Goal: Task Accomplishment & Management: Manage account settings

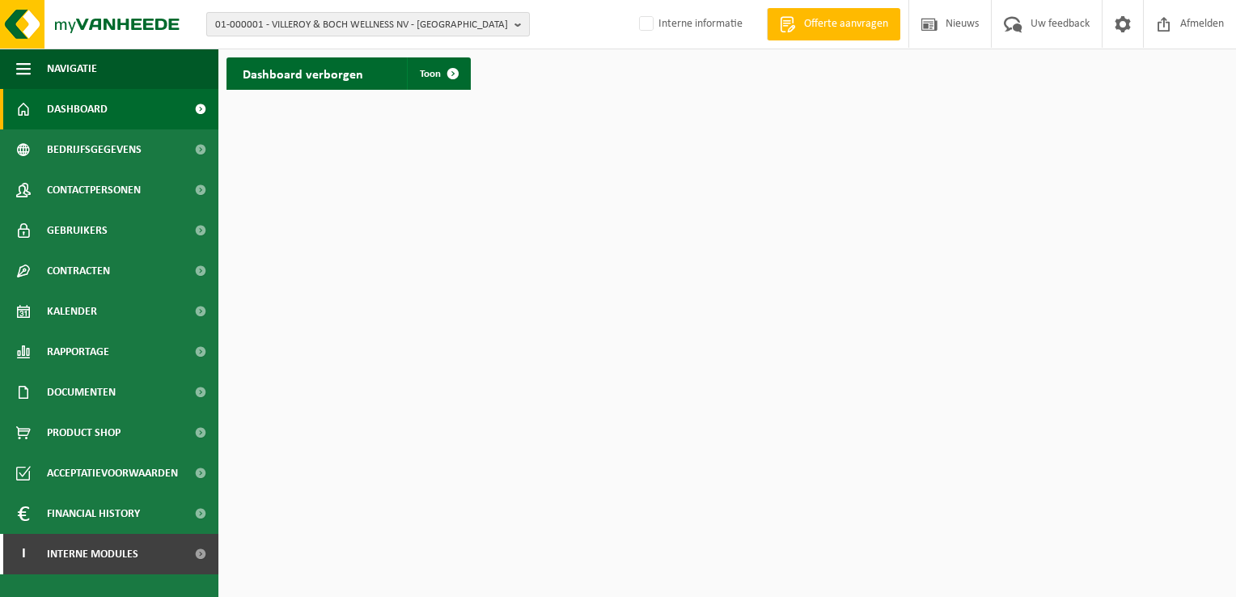
click at [249, 21] on span "01-000001 - VILLEROY & BOCH WELLNESS NV - ROESELARE" at bounding box center [361, 25] width 293 height 24
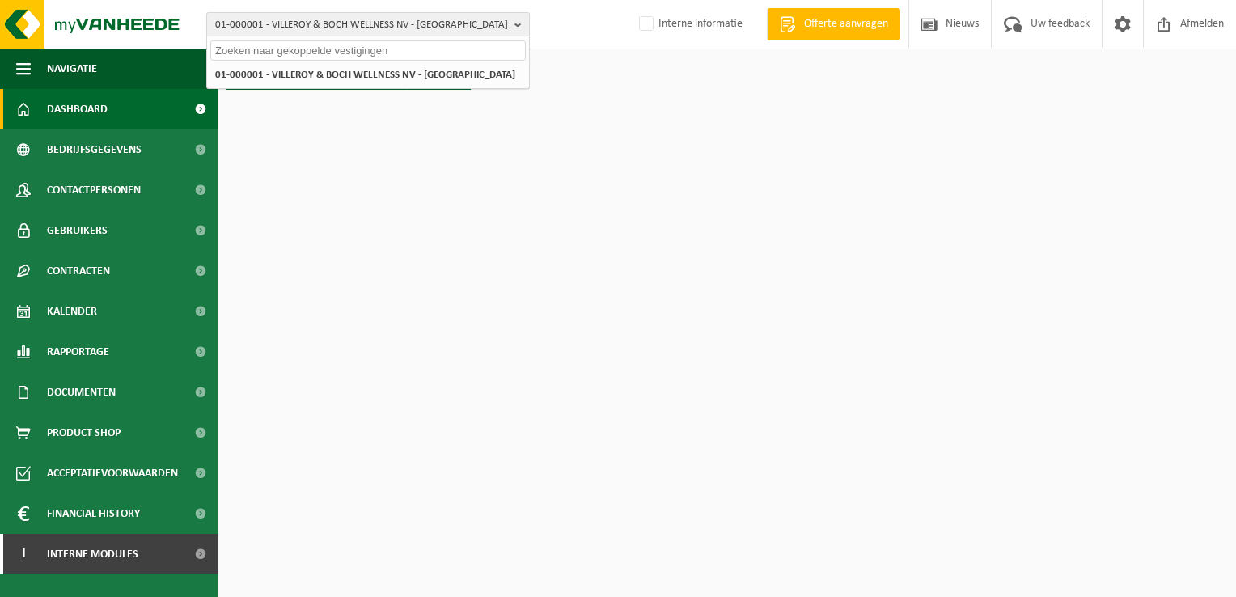
paste input "01-058859"
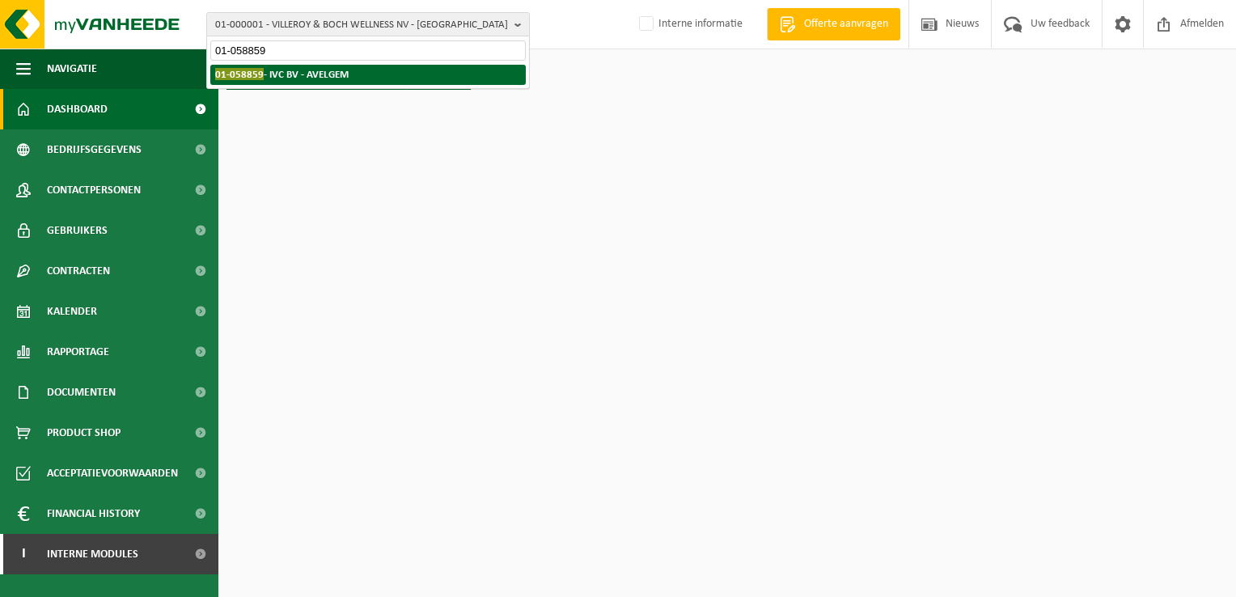
type input "01-058859"
click at [293, 77] on strong "01-058859 - IVC BV - AVELGEM" at bounding box center [281, 74] width 133 height 12
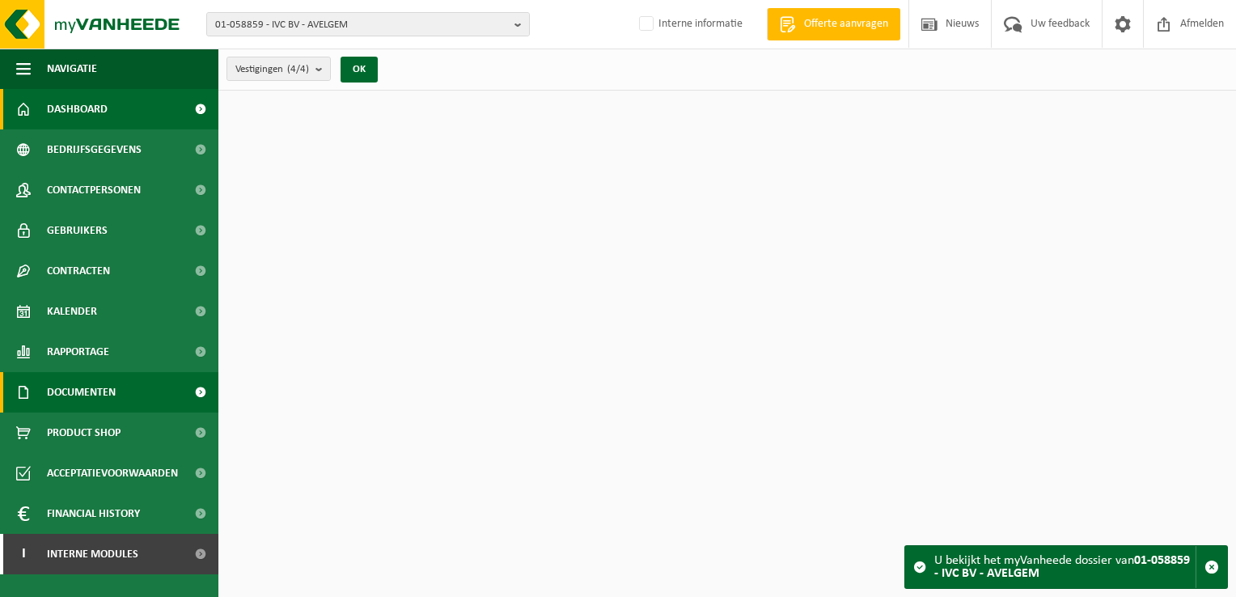
click at [94, 385] on span "Documenten" at bounding box center [81, 392] width 69 height 40
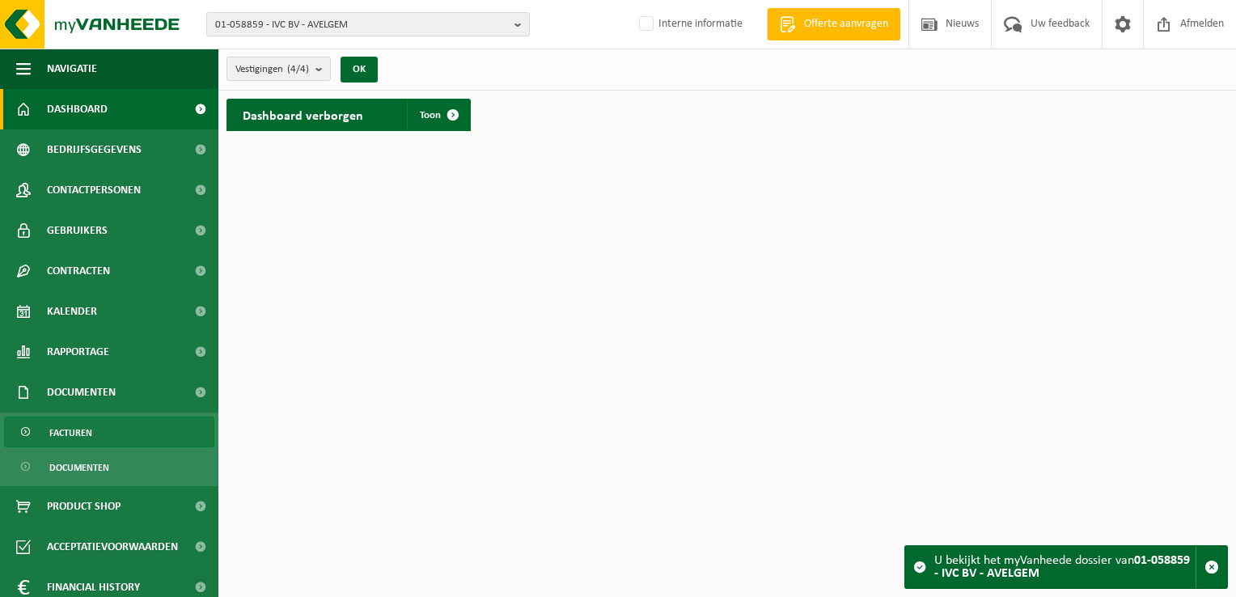
click at [110, 432] on link "Facturen" at bounding box center [109, 432] width 210 height 31
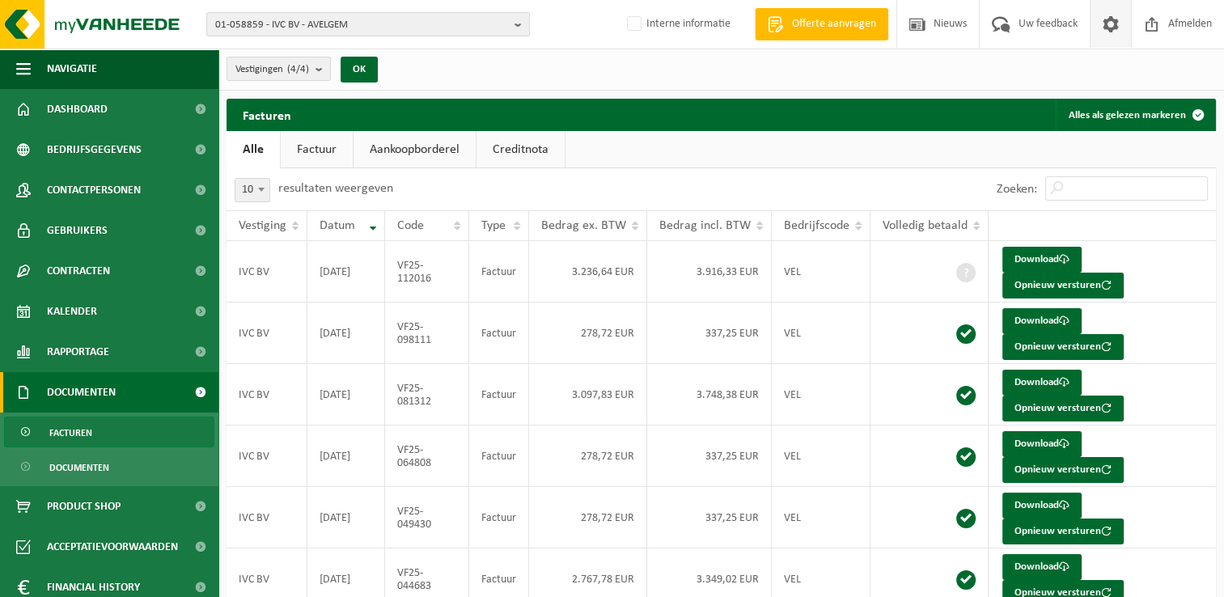
click at [1109, 32] on span at bounding box center [1111, 24] width 24 height 48
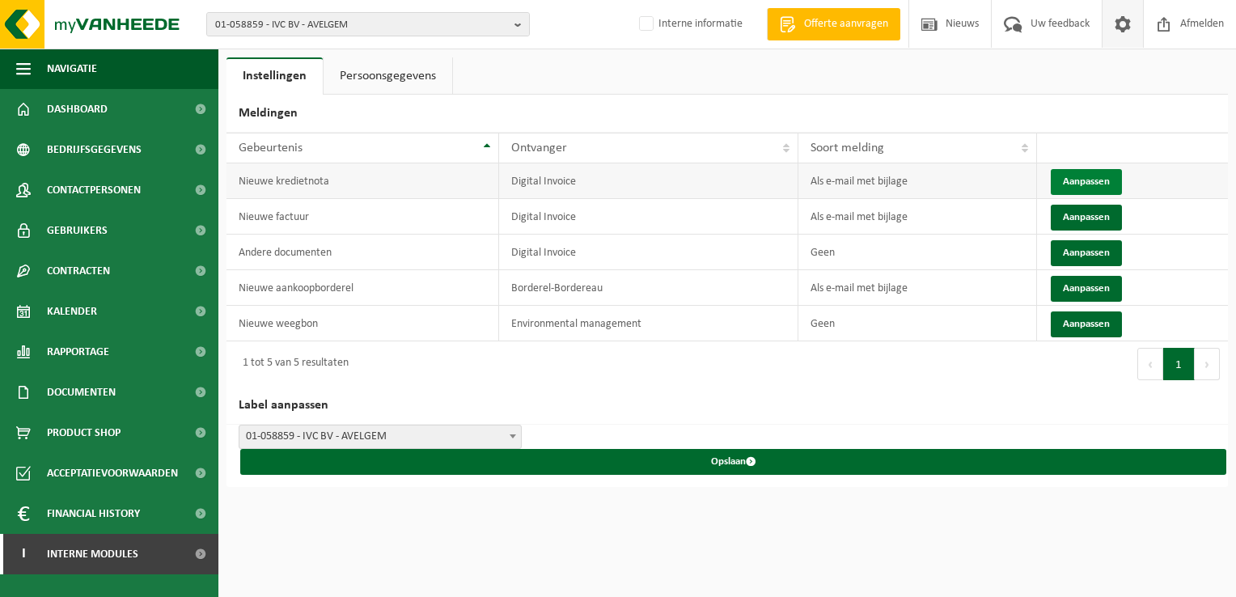
click at [1063, 183] on button "Aanpassen" at bounding box center [1086, 182] width 71 height 26
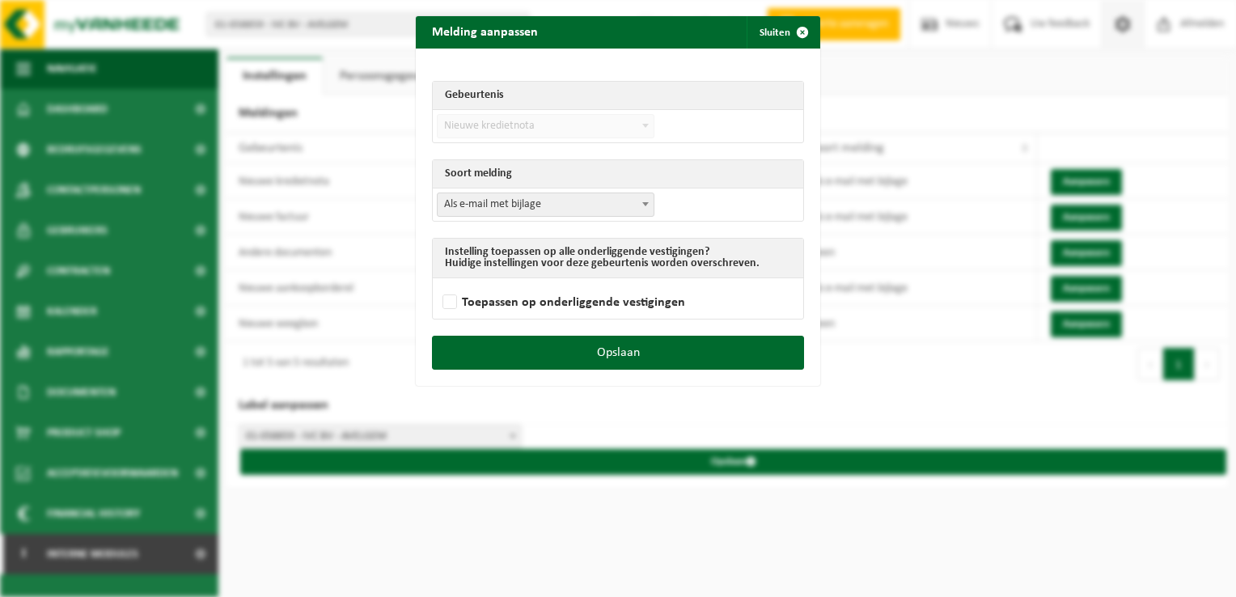
click at [518, 209] on span "Als e-mail met bijlage" at bounding box center [546, 204] width 216 height 23
select select "1"
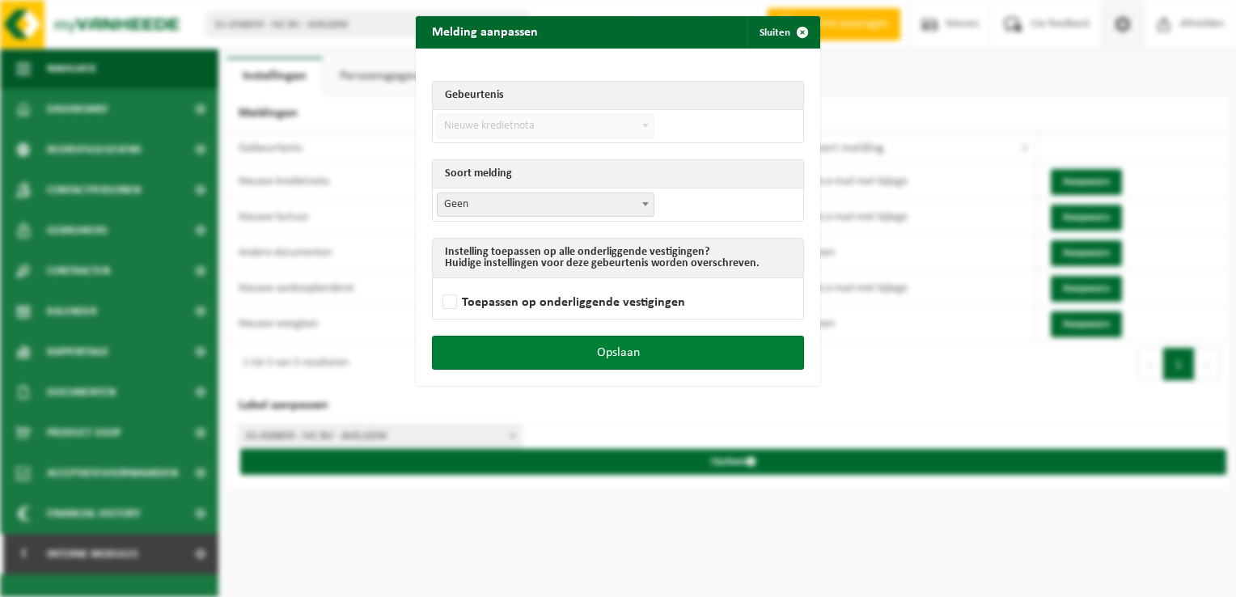
click at [613, 351] on button "Opslaan" at bounding box center [618, 353] width 372 height 34
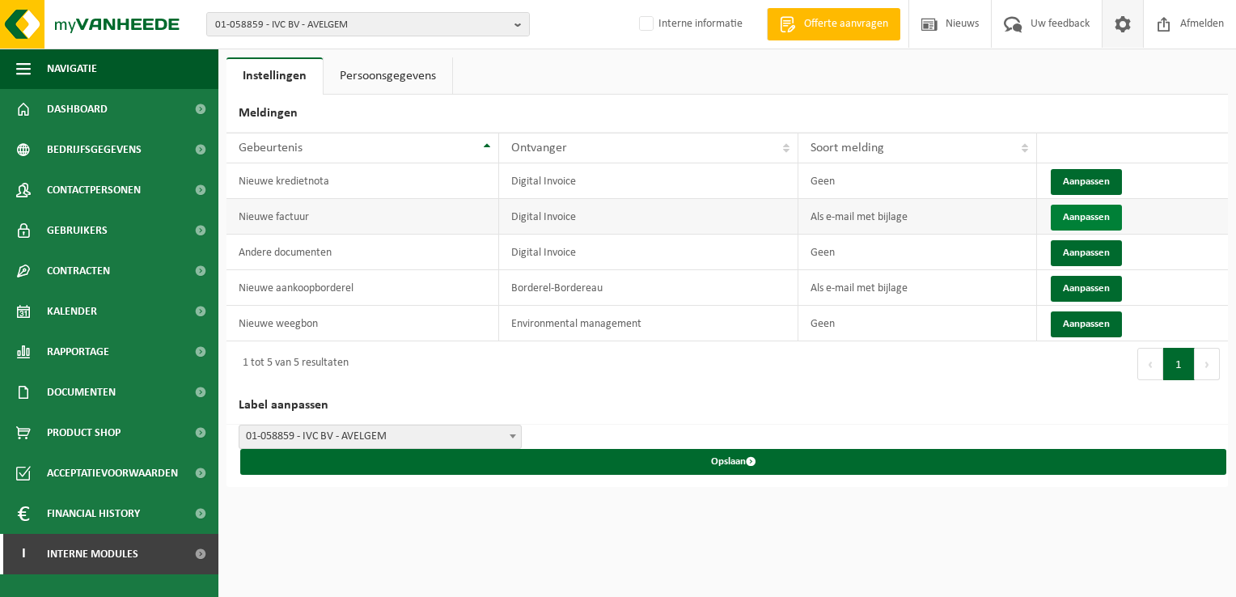
click at [1065, 216] on button "Aanpassen" at bounding box center [1086, 218] width 71 height 26
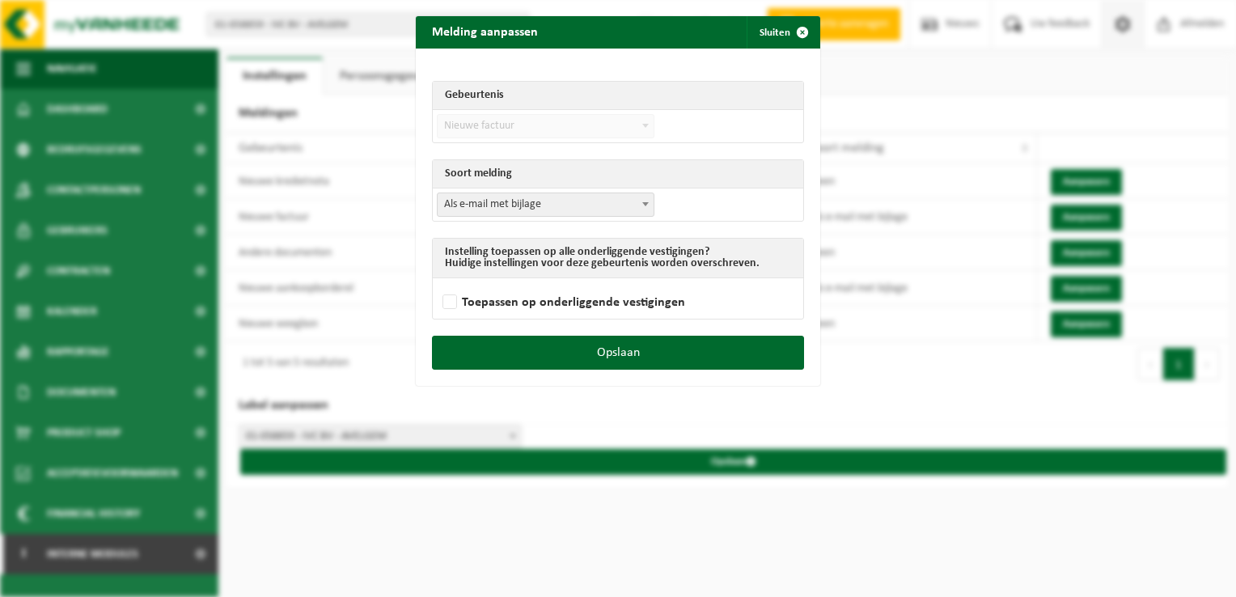
click at [495, 210] on span "Als e-mail met bijlage" at bounding box center [546, 204] width 216 height 23
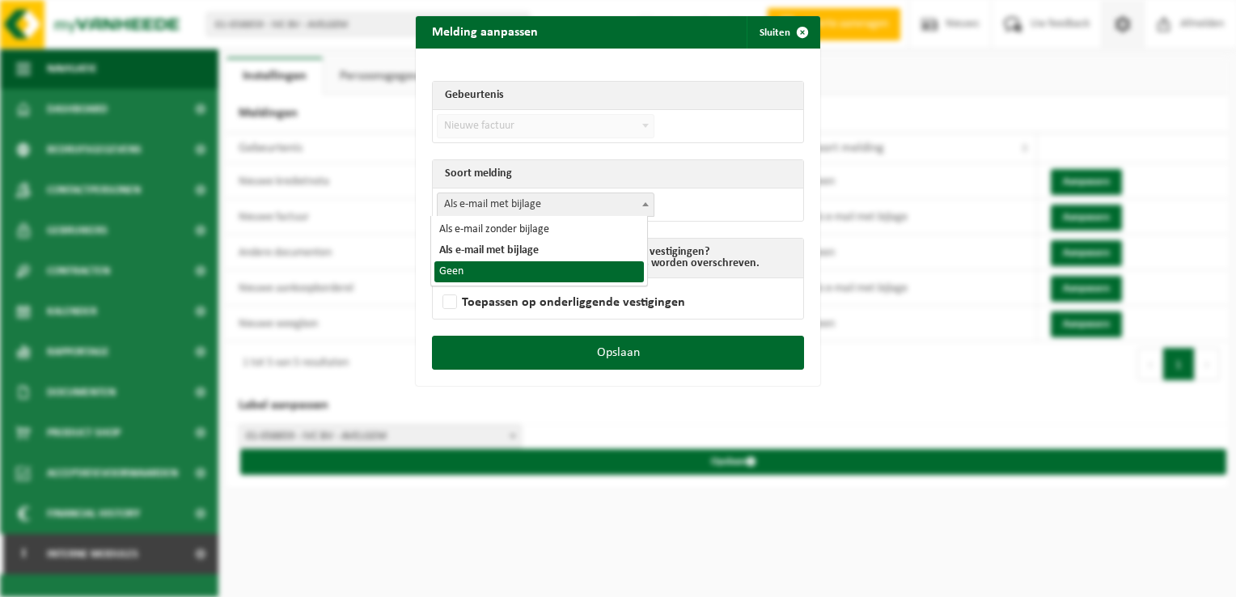
select select "1"
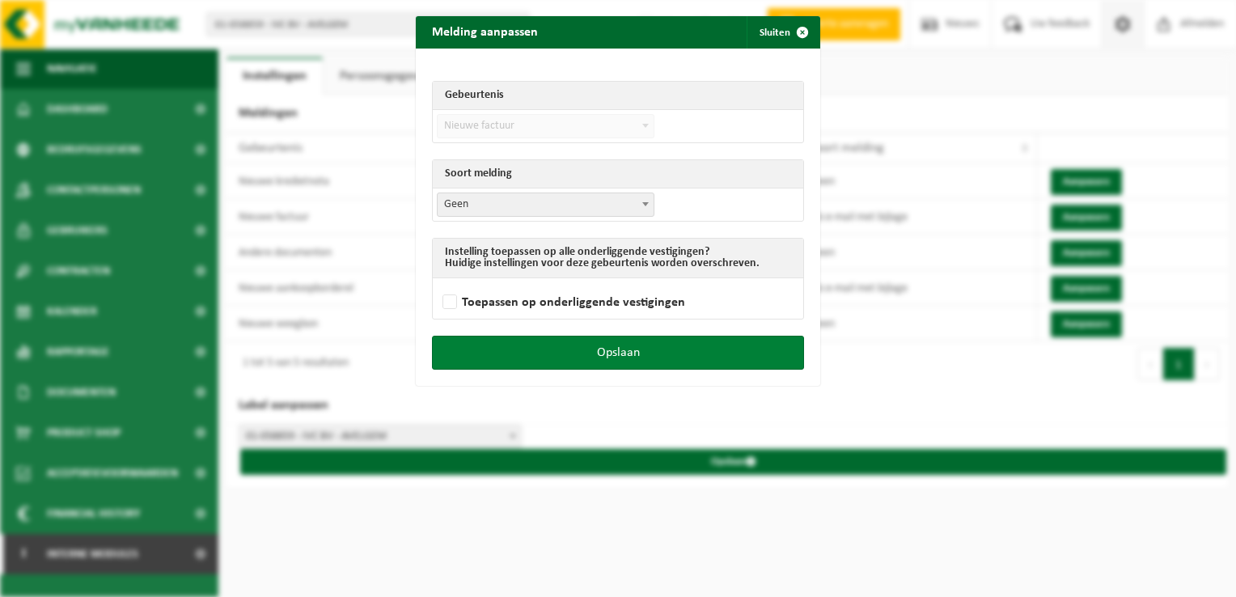
click at [637, 345] on button "Opslaan" at bounding box center [618, 353] width 372 height 34
